Goal: Information Seeking & Learning: Learn about a topic

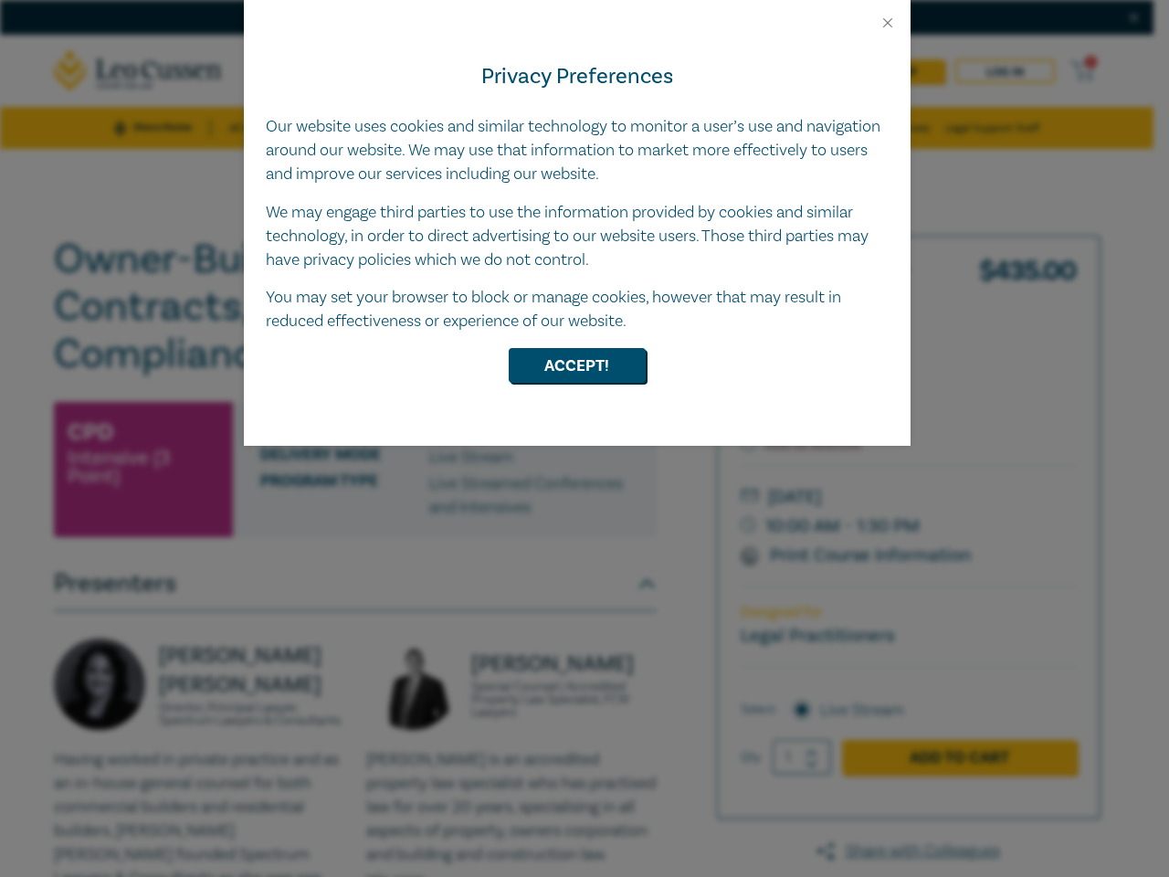
click at [585, 439] on div "Privacy Preferences Our website uses cookies and similar technology to monitor …" at bounding box center [577, 238] width 667 height 415
click at [888, 23] on button "Close" at bounding box center [888, 23] width 16 height 16
click at [577, 365] on button "Accept!" at bounding box center [577, 365] width 137 height 35
click at [585, 439] on div "Privacy Preferences Our website uses cookies and similar technology to monitor …" at bounding box center [577, 238] width 667 height 415
click at [888, 23] on button "Close" at bounding box center [888, 23] width 16 height 16
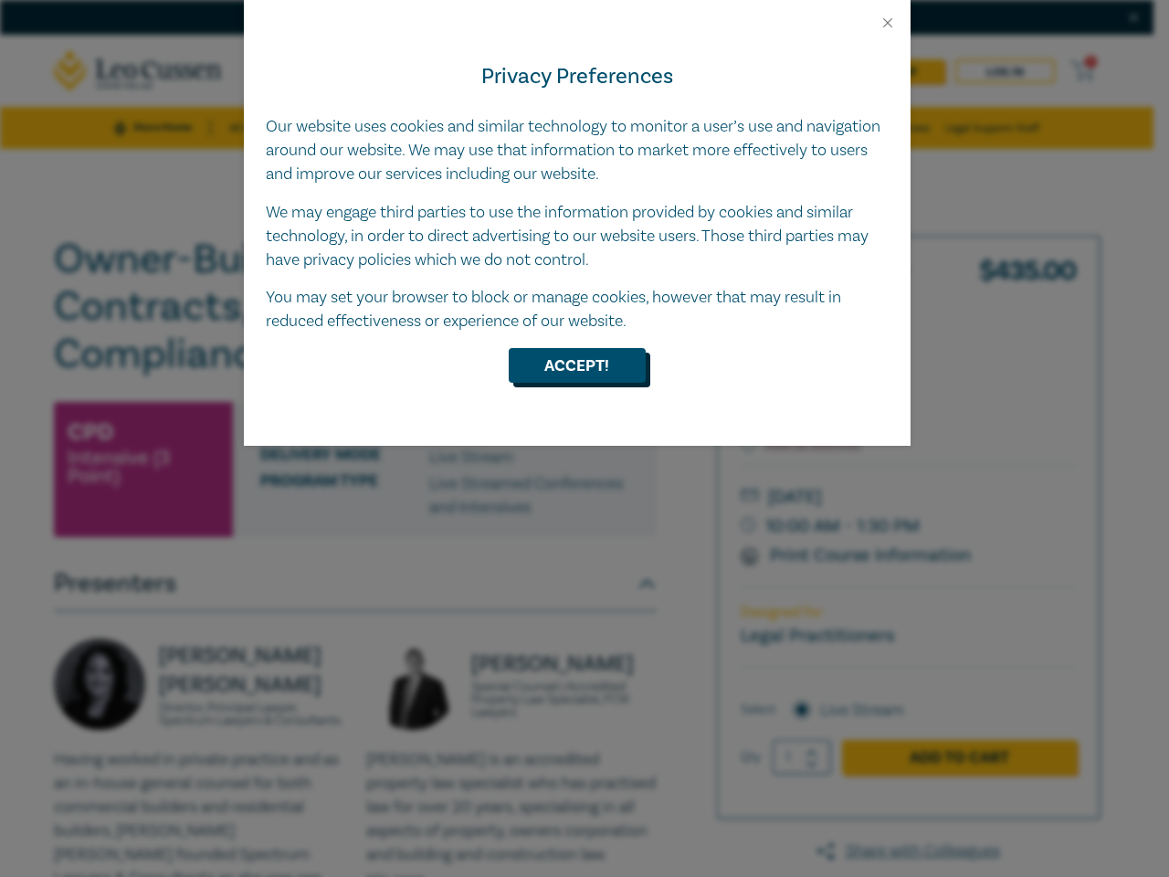
click at [577, 365] on button "Accept!" at bounding box center [577, 365] width 137 height 35
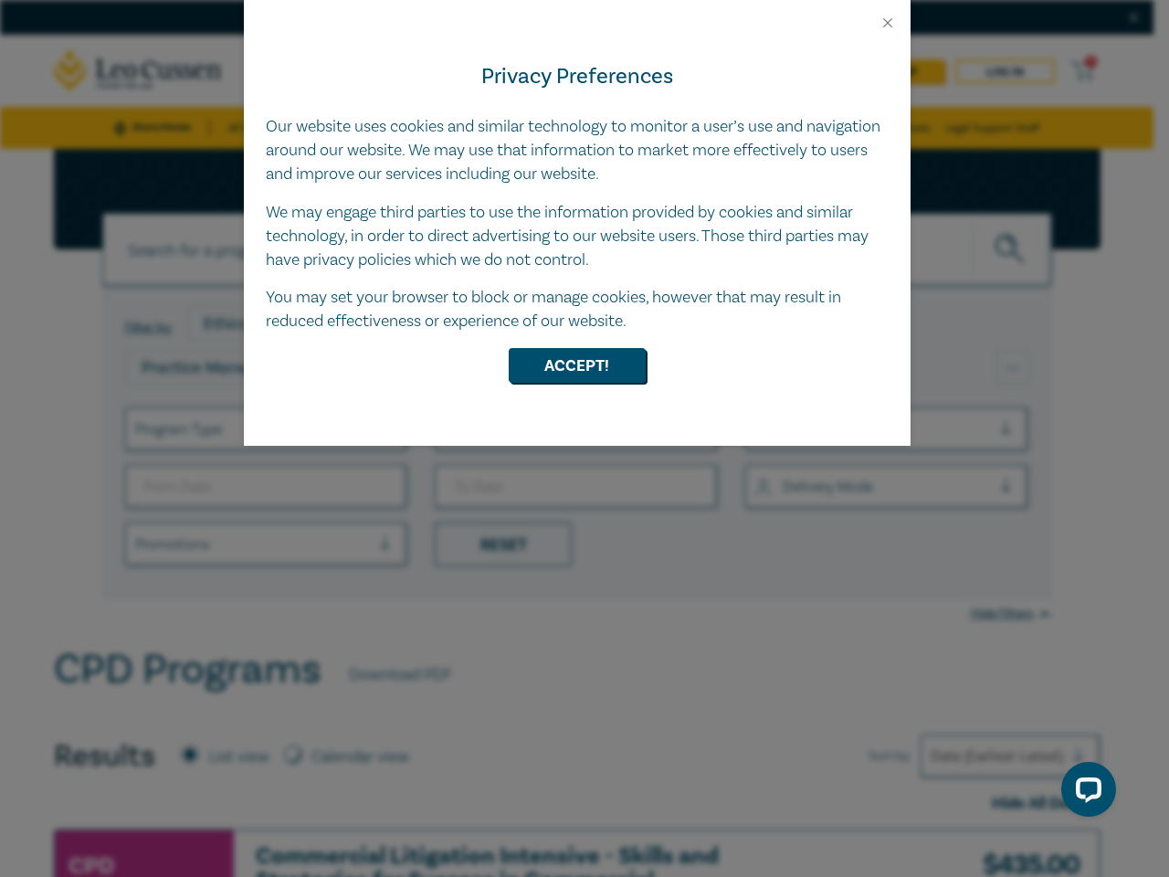
click at [585, 439] on div "Privacy Preferences Our website uses cookies and similar technology to monitor …" at bounding box center [577, 238] width 667 height 415
click at [888, 23] on button "Close" at bounding box center [888, 23] width 16 height 16
